Goal: Obtain resource: Obtain resource

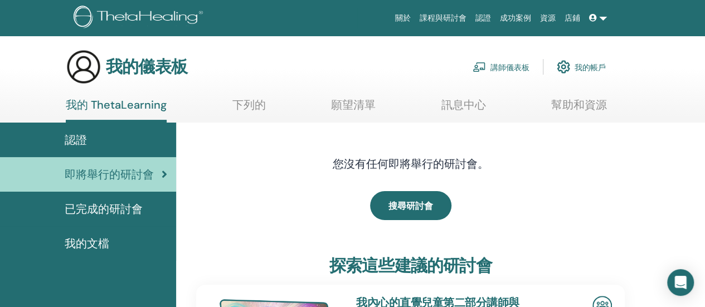
click at [517, 69] on font "講師儀表板" at bounding box center [509, 67] width 39 height 10
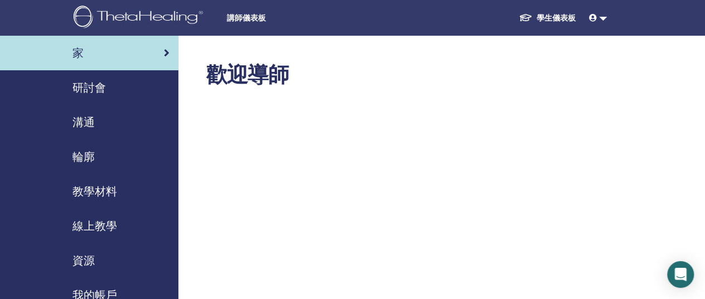
scroll to position [56, 0]
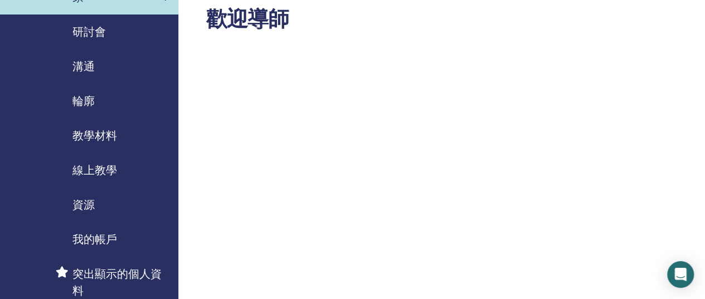
click at [113, 134] on font "教學材料" at bounding box center [94, 135] width 45 height 14
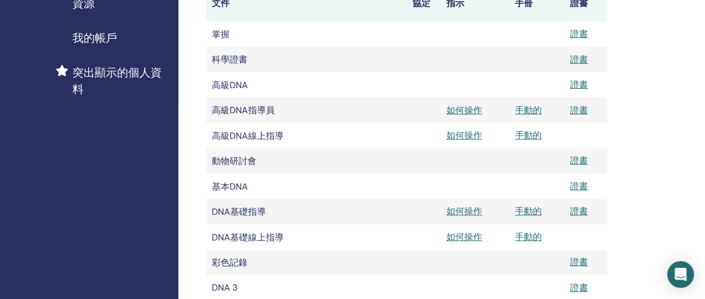
scroll to position [279, 0]
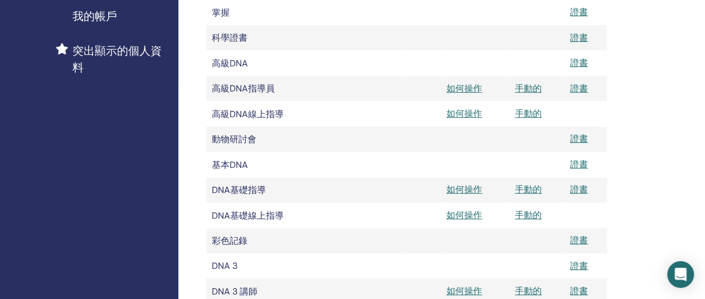
click at [534, 170] on td at bounding box center [536, 164] width 55 height 25
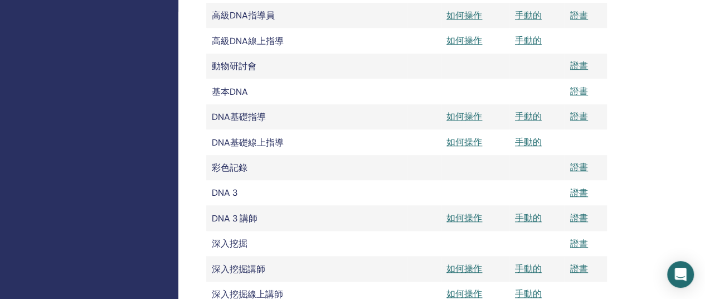
scroll to position [334, 0]
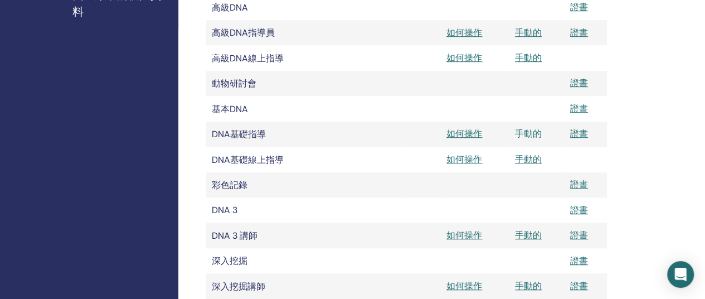
click at [520, 135] on font "手動的" at bounding box center [528, 134] width 27 height 12
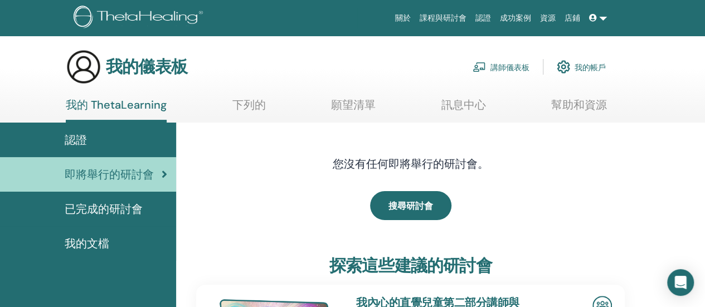
click at [501, 67] on font "講師儀表板" at bounding box center [509, 67] width 39 height 10
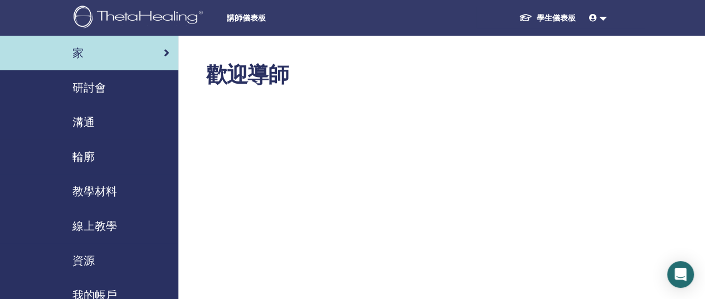
click at [90, 189] on font "教學材料" at bounding box center [94, 191] width 45 height 14
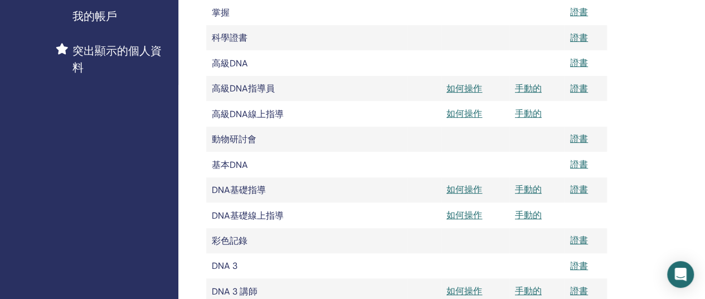
scroll to position [334, 0]
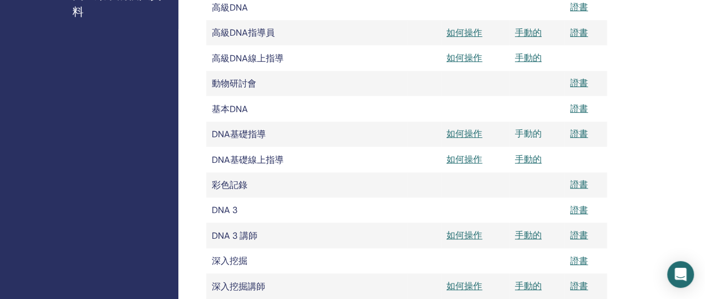
click at [524, 135] on font "手動的" at bounding box center [528, 134] width 27 height 12
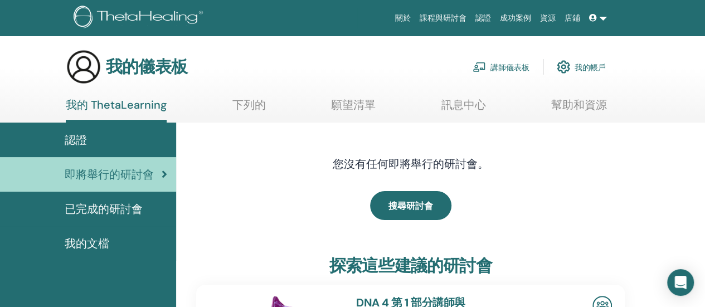
click at [514, 66] on font "講師儀表板" at bounding box center [509, 67] width 39 height 10
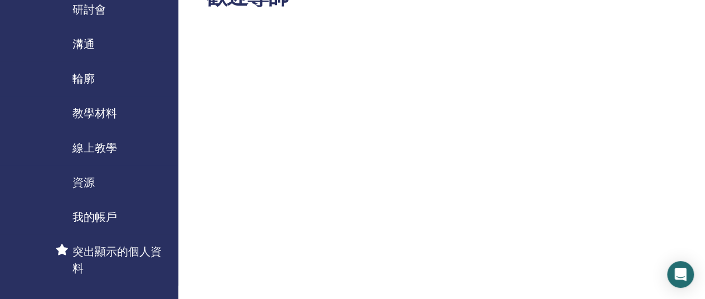
scroll to position [56, 0]
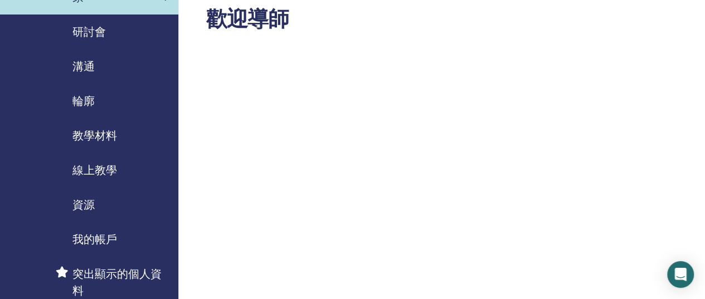
click at [113, 139] on font "教學材料" at bounding box center [94, 135] width 45 height 14
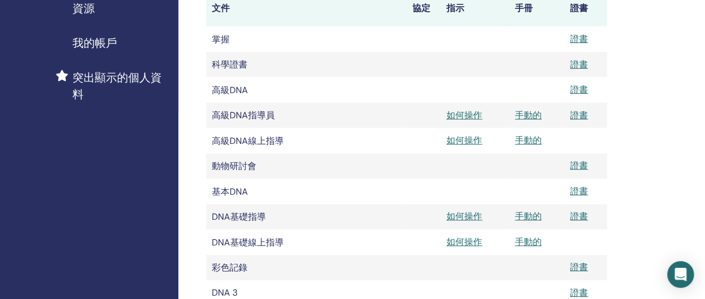
scroll to position [223, 0]
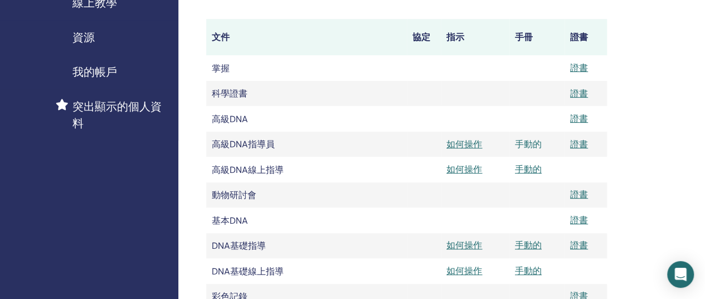
click at [524, 145] on font "手動的" at bounding box center [528, 144] width 27 height 12
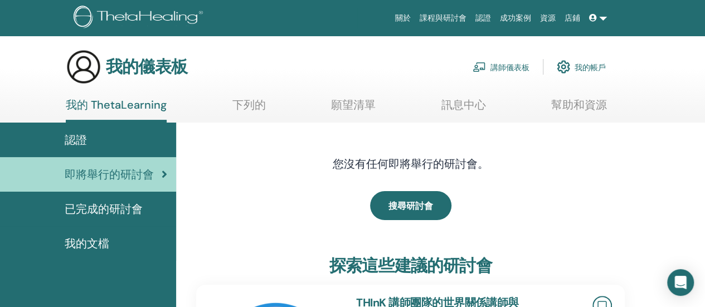
click at [516, 66] on font "講師儀表板" at bounding box center [509, 67] width 39 height 10
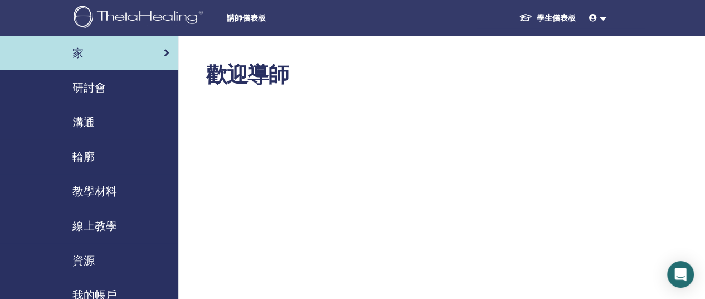
click at [516, 66] on h2 "歡迎導師" at bounding box center [406, 75] width 401 height 26
click at [94, 184] on font "教學材料" at bounding box center [94, 191] width 45 height 14
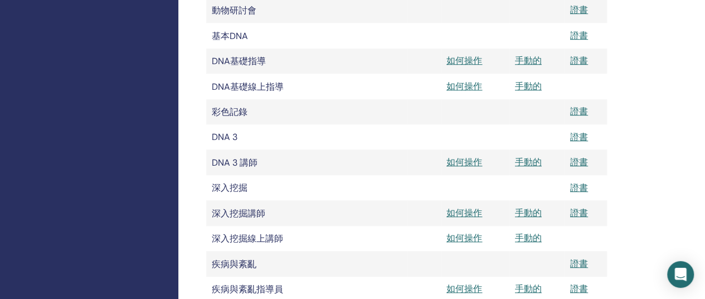
scroll to position [390, 0]
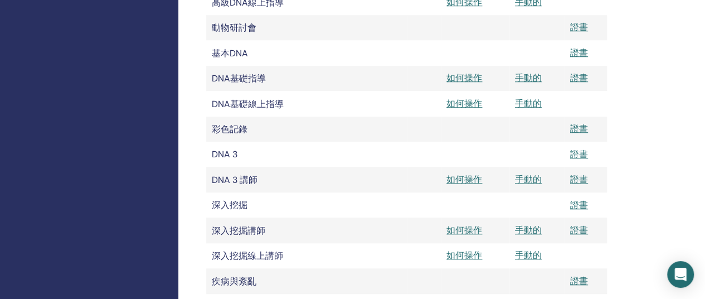
click at [519, 211] on td at bounding box center [536, 204] width 55 height 25
click at [444, 209] on td at bounding box center [475, 204] width 69 height 25
click at [527, 236] on font "手動的" at bounding box center [528, 230] width 27 height 12
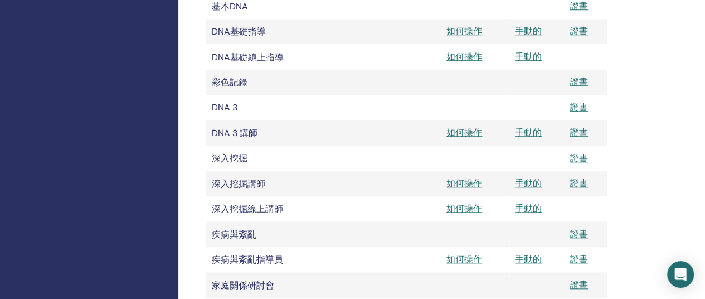
scroll to position [501, 0]
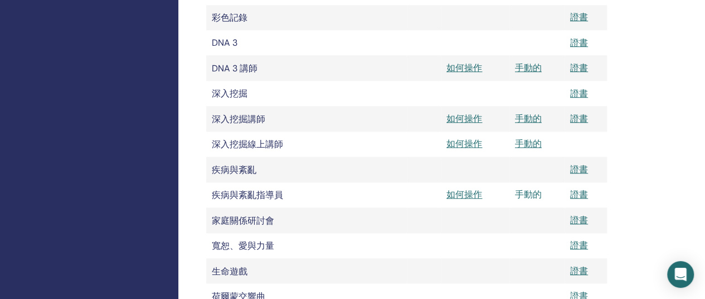
click at [524, 198] on font "手動的" at bounding box center [528, 194] width 27 height 12
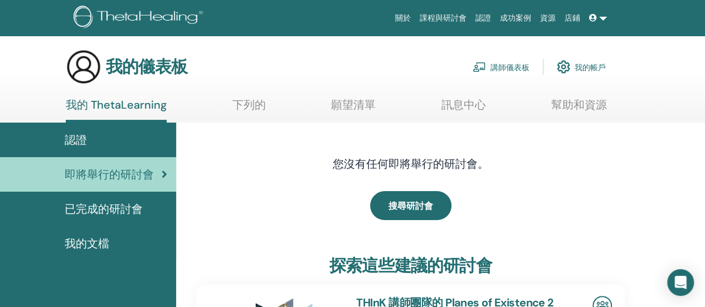
click at [498, 66] on font "講師儀表板" at bounding box center [509, 67] width 39 height 10
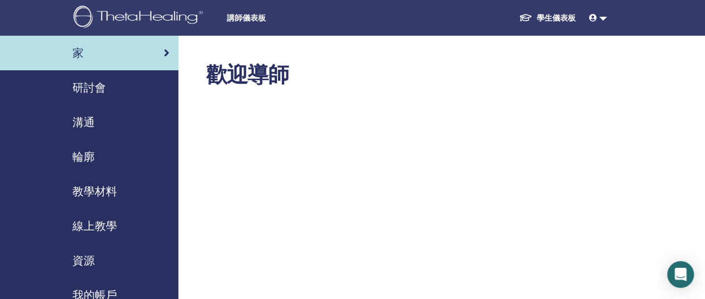
click at [103, 227] on font "線上教學" at bounding box center [94, 225] width 45 height 14
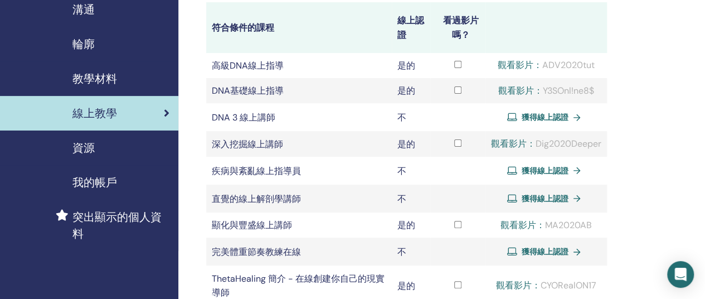
scroll to position [111, 0]
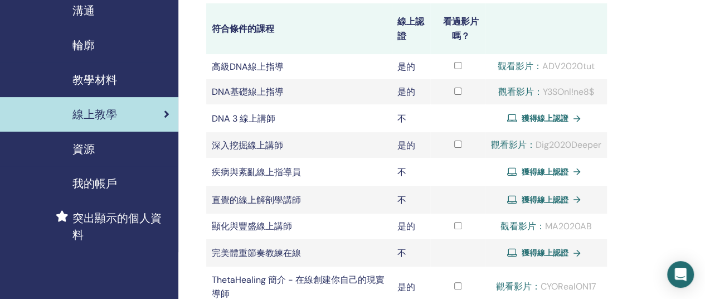
click at [147, 83] on div "教學材料" at bounding box center [89, 79] width 160 height 17
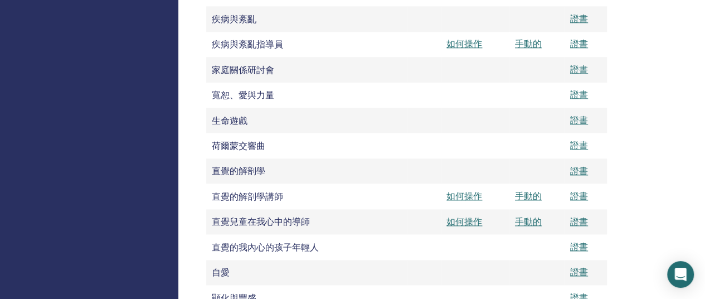
scroll to position [669, 0]
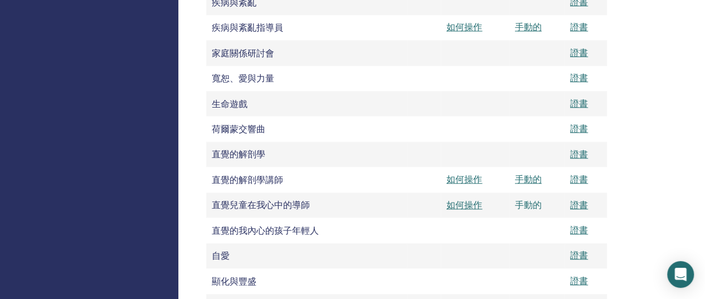
click at [525, 211] on font "手動的" at bounding box center [528, 205] width 27 height 12
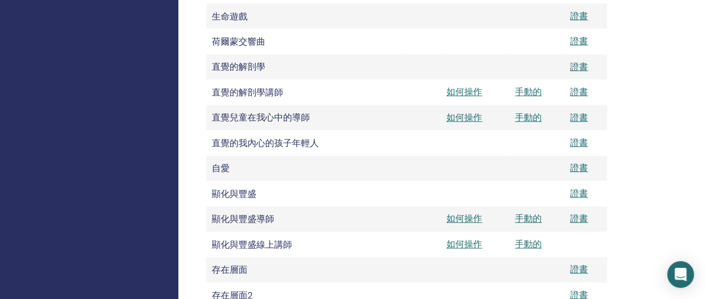
scroll to position [780, 0]
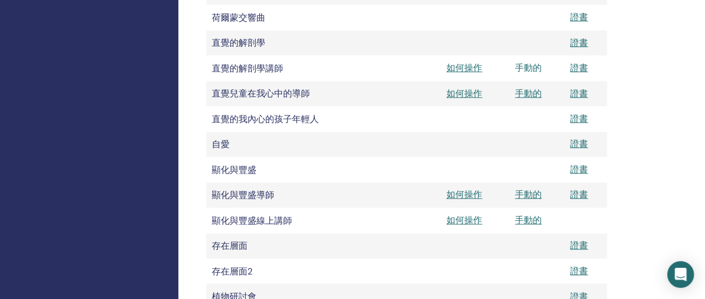
click at [531, 73] on font "手動的" at bounding box center [528, 68] width 27 height 12
